Goal: Navigation & Orientation: Understand site structure

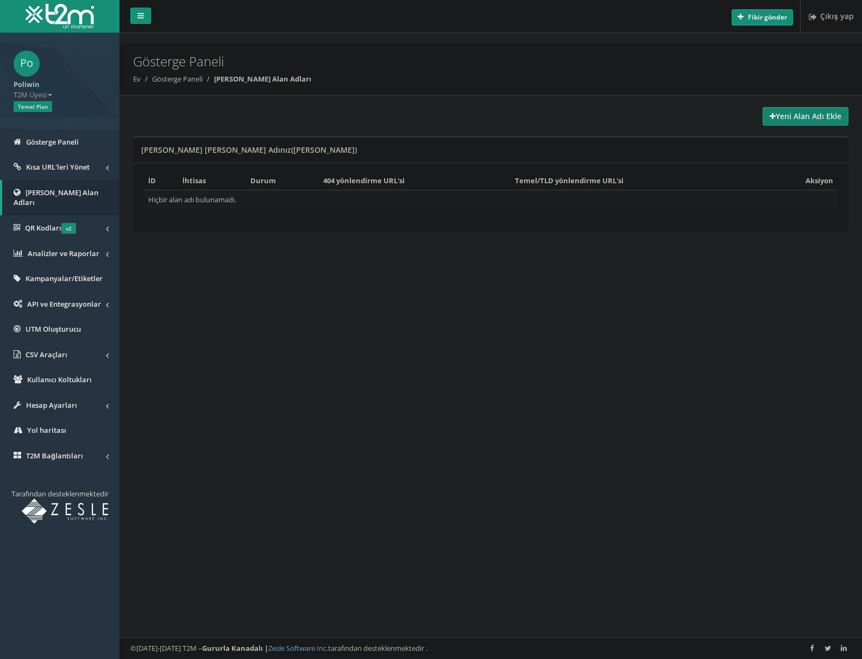
click at [815, 119] on font "Yeni Alan Adı Ekle" at bounding box center [809, 116] width 66 height 10
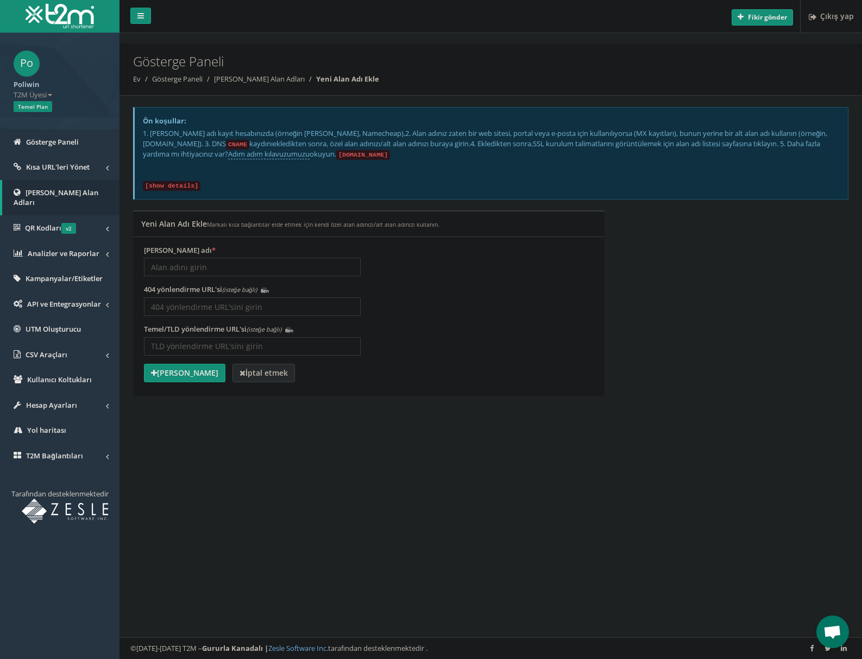
click at [260, 371] on font "İptal etmek" at bounding box center [267, 372] width 42 height 10
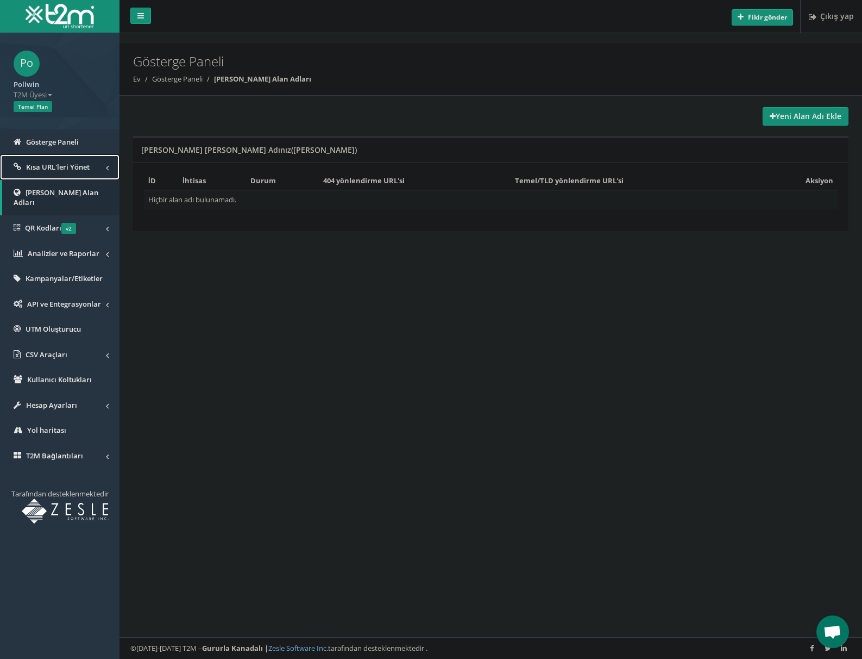
click at [102, 165] on link "Kısa URL'leri Yönet" at bounding box center [60, 167] width 120 height 26
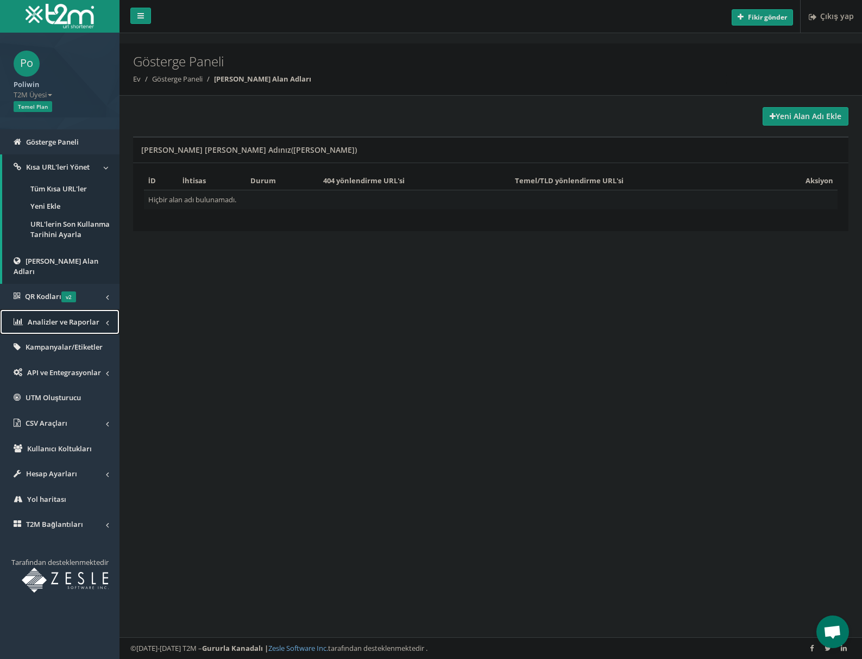
click at [102, 315] on link "Analizler ve Raporlar" at bounding box center [60, 322] width 120 height 26
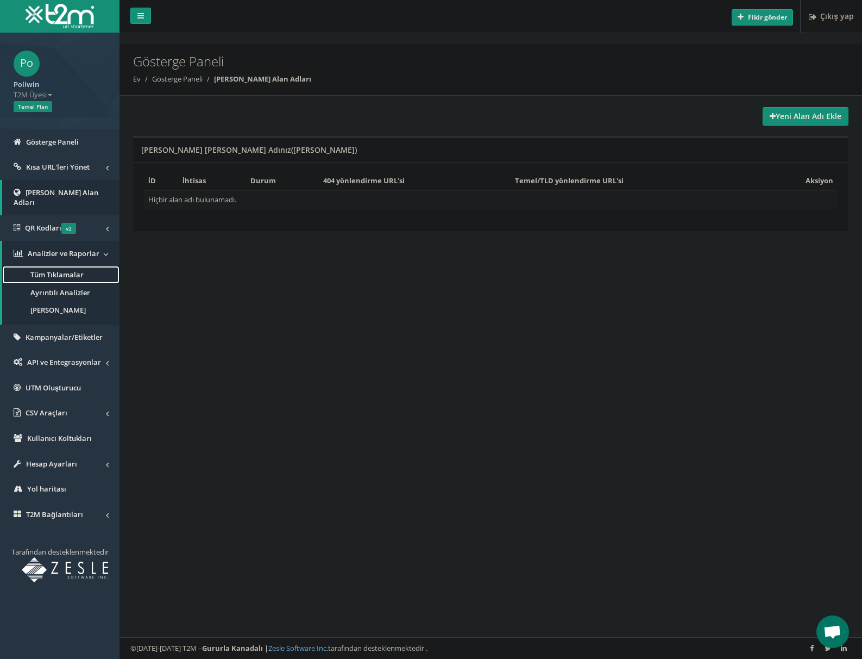
click at [64, 270] on font "Tüm Tıklamalar" at bounding box center [56, 275] width 53 height 10
